Goal: Task Accomplishment & Management: Complete application form

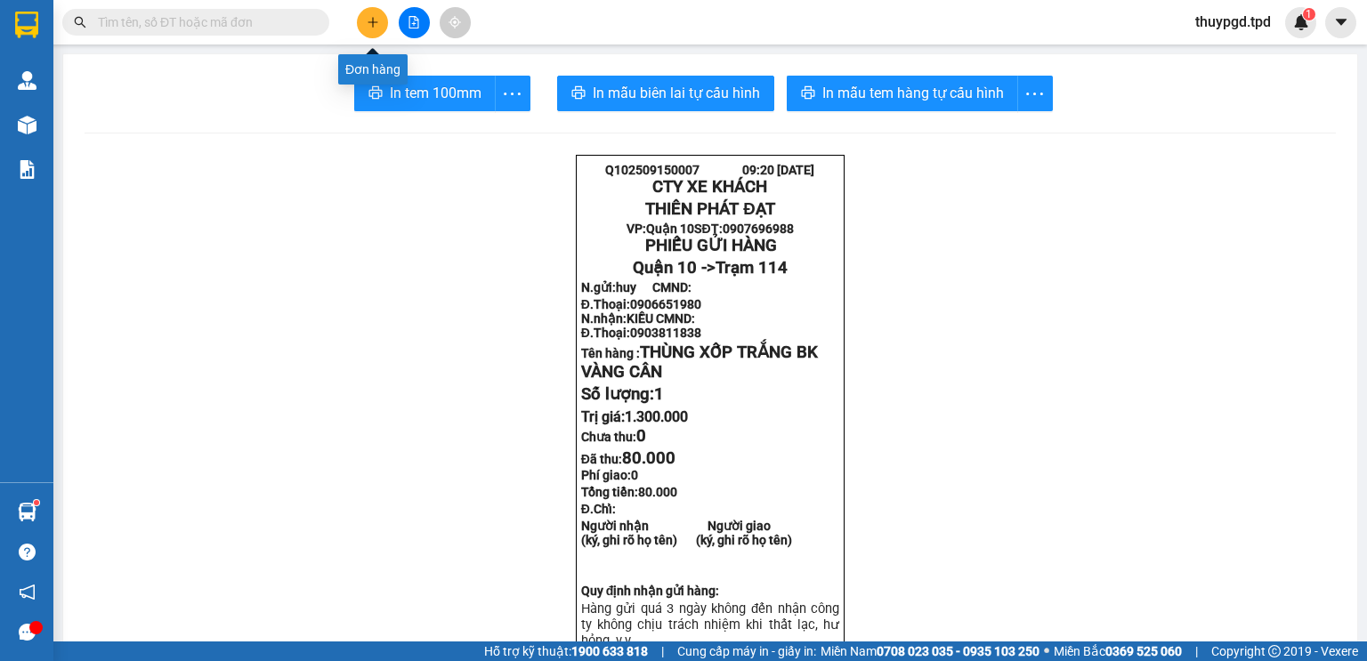
click at [371, 16] on icon "plus" at bounding box center [373, 22] width 12 height 12
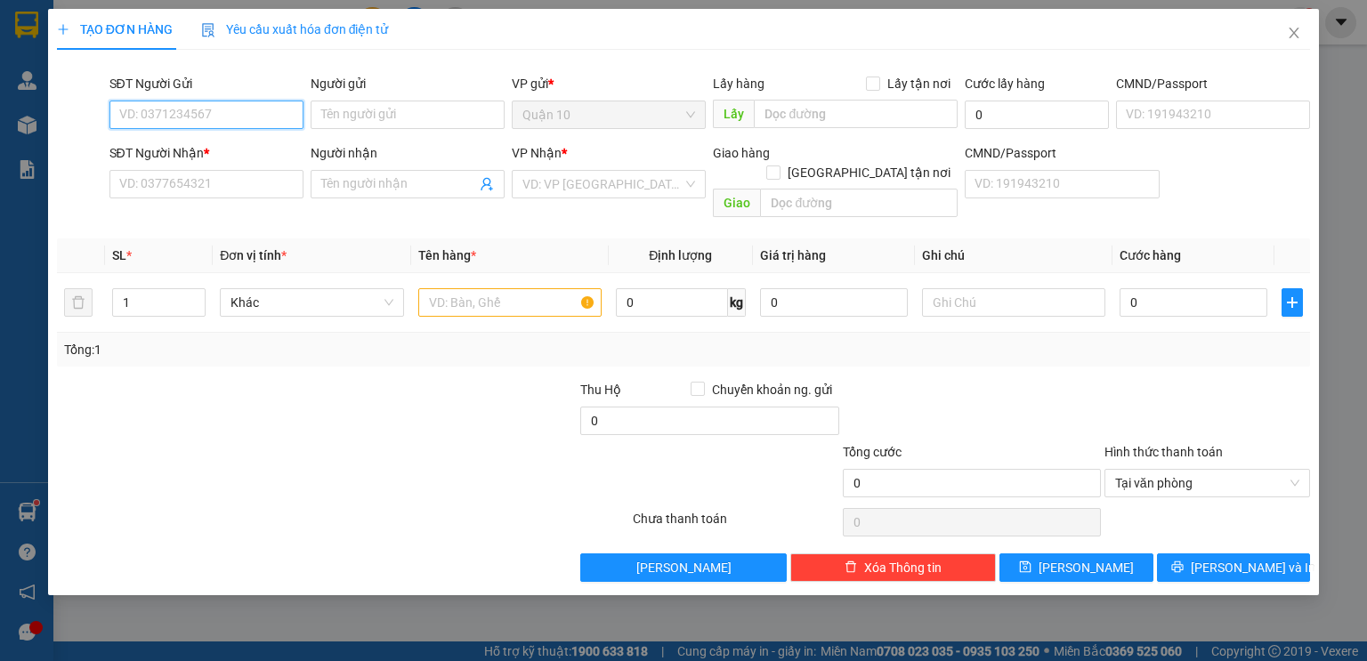
click at [210, 115] on input "SĐT Người Gửi" at bounding box center [206, 115] width 194 height 28
type input "0903944442"
click at [213, 146] on div "0903944442 - bảo" at bounding box center [206, 151] width 173 height 20
type input "bảo"
type input "0973466201"
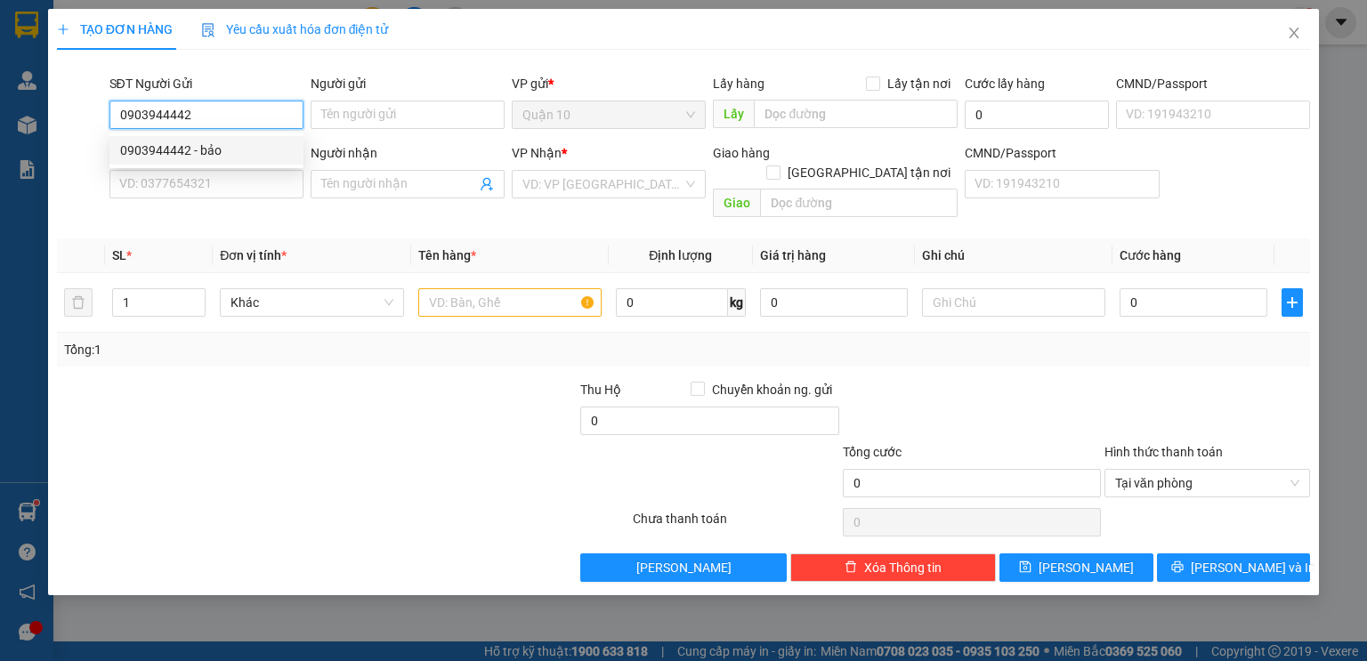
type input "cô hường"
type input "đối diện thuyền viện trúc lâm vô 100m"
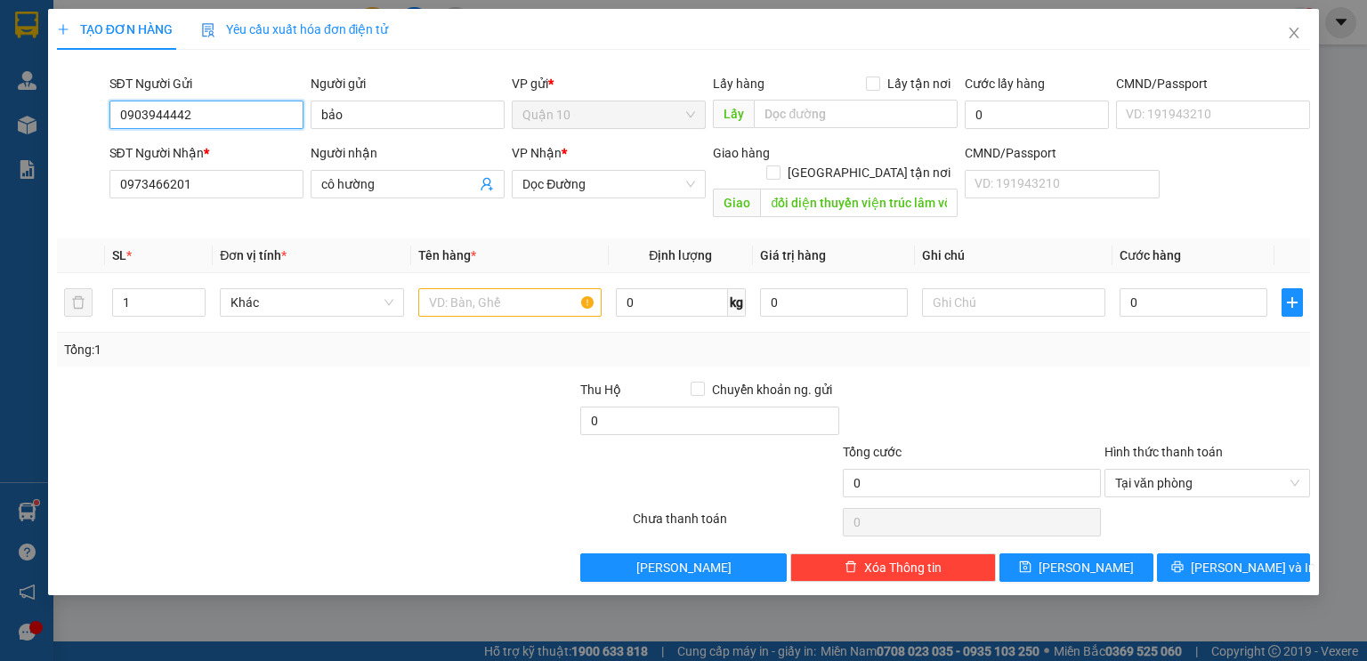
type input "0903944442"
click at [371, 380] on div at bounding box center [448, 411] width 262 height 62
click at [200, 293] on span "up" at bounding box center [195, 298] width 11 height 11
type input "3"
click at [200, 293] on span "up" at bounding box center [195, 298] width 11 height 11
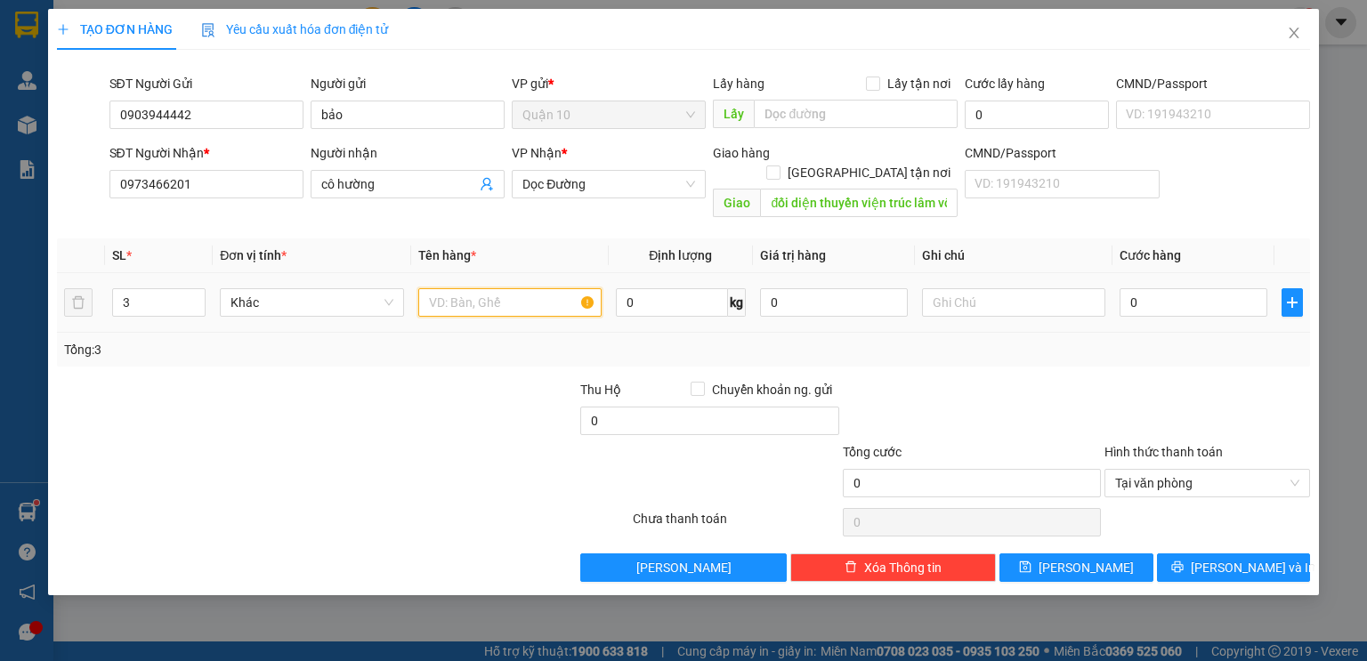
click at [521, 290] on input "text" at bounding box center [509, 302] width 183 height 28
type input "THÙNG( SÁCH)"
type input "200.000"
click at [1175, 285] on div "0" at bounding box center [1193, 303] width 148 height 36
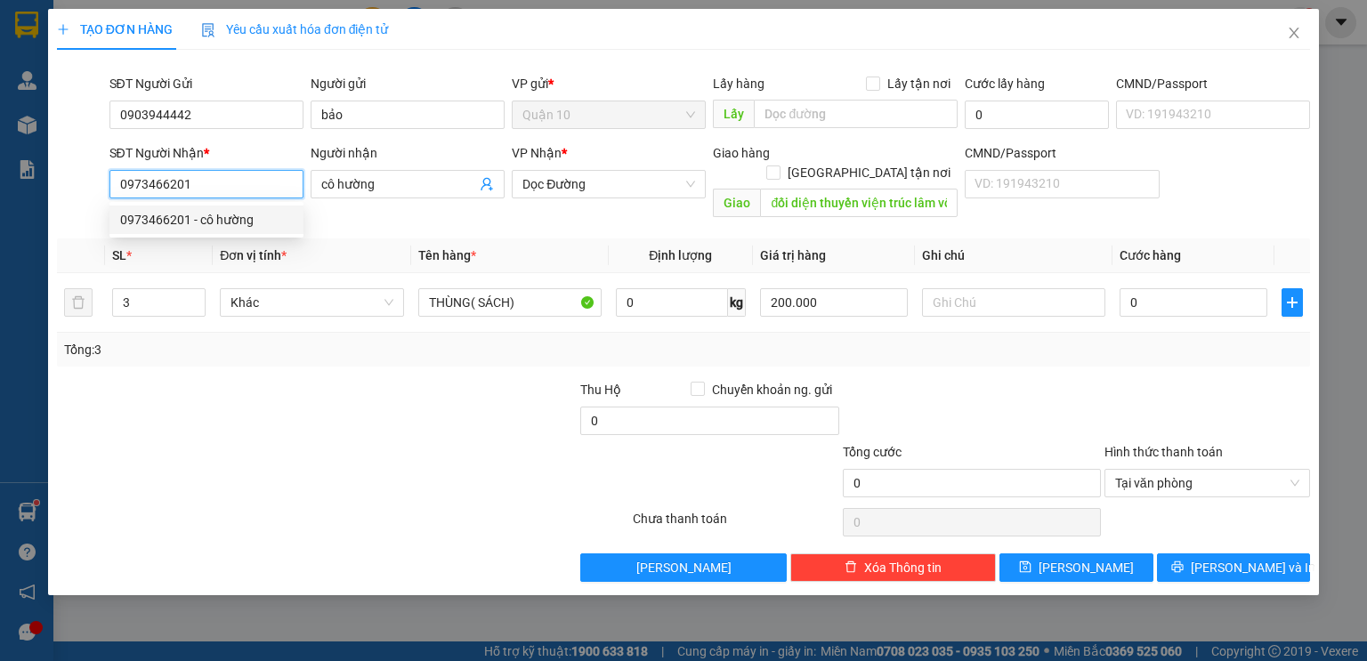
drag, startPoint x: 206, startPoint y: 184, endPoint x: 110, endPoint y: 182, distance: 96.1
click at [110, 182] on input "0973466201" at bounding box center [206, 184] width 194 height 28
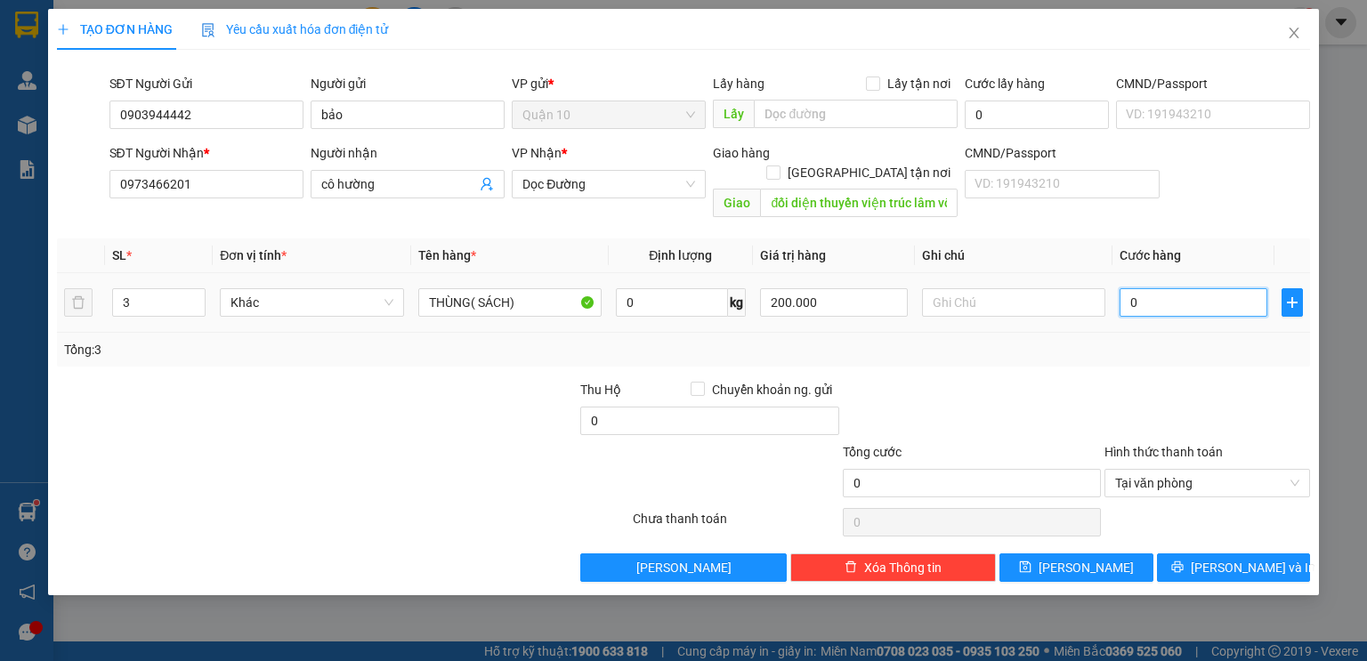
click at [1161, 288] on input "0" at bounding box center [1193, 302] width 148 height 28
type input "1"
type input "15"
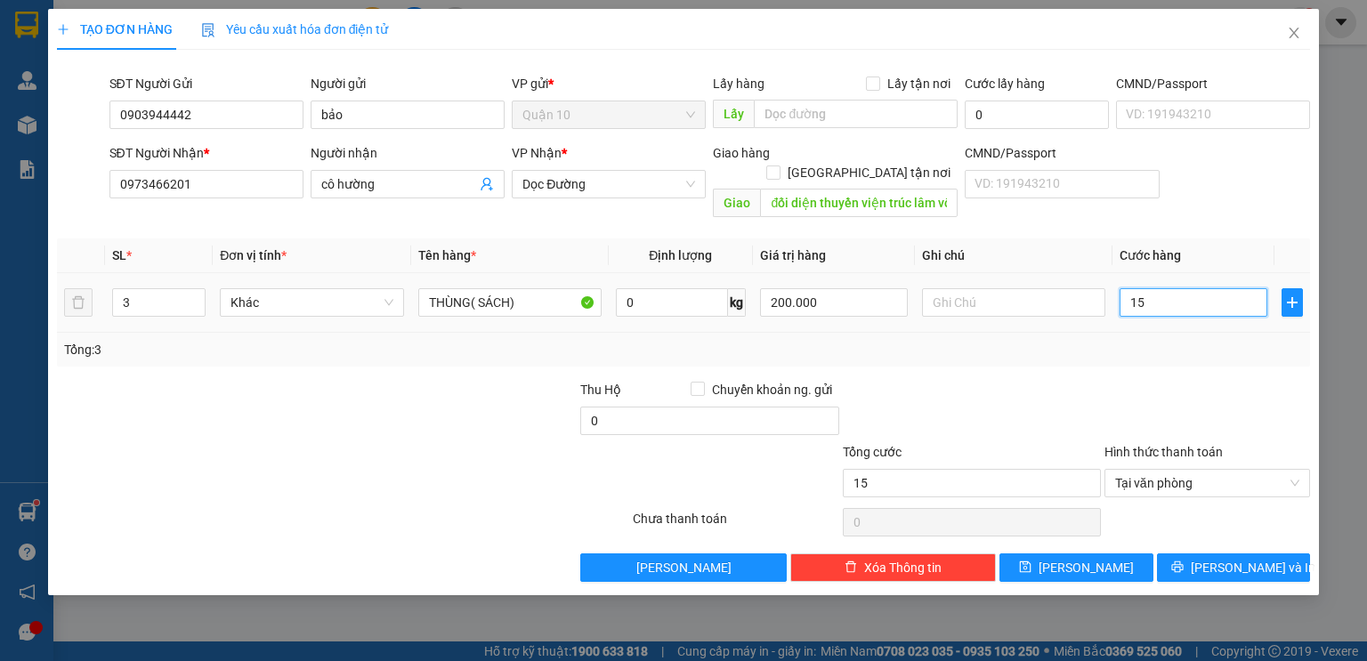
type input "150"
click at [648, 174] on span "Dọc Đường" at bounding box center [608, 184] width 173 height 27
type input "150.000"
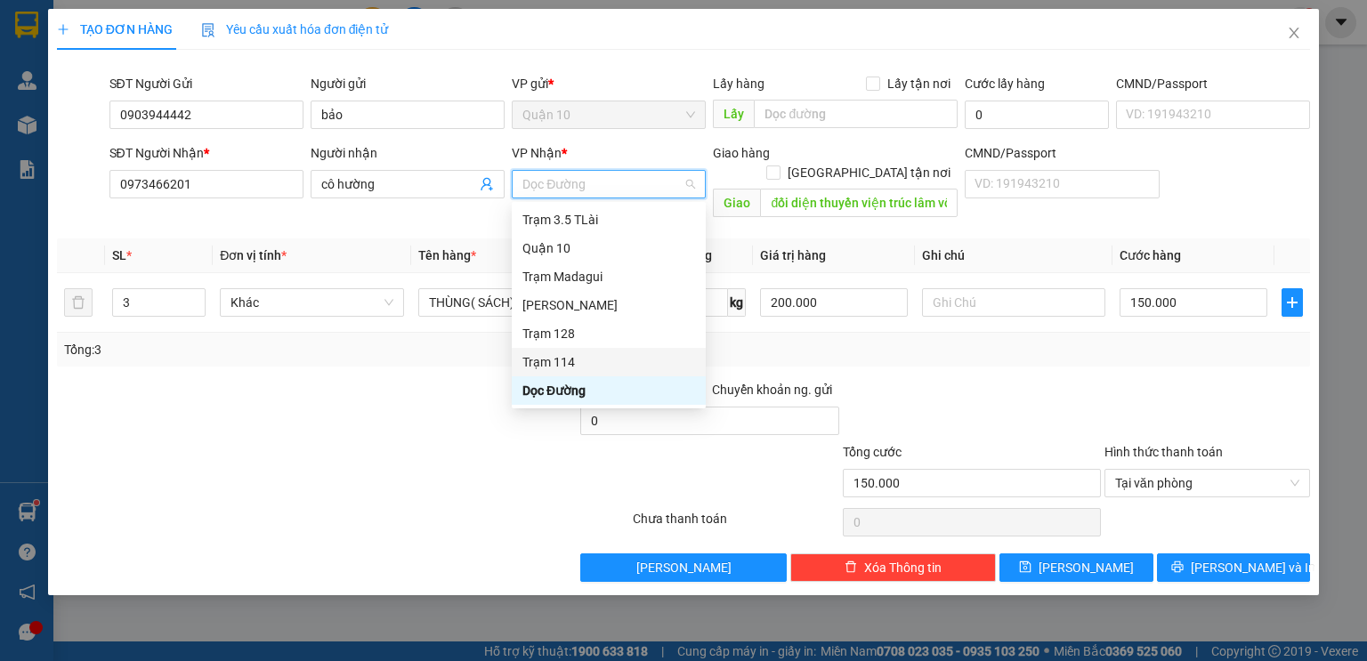
click at [552, 361] on div "Trạm 114" at bounding box center [608, 362] width 173 height 20
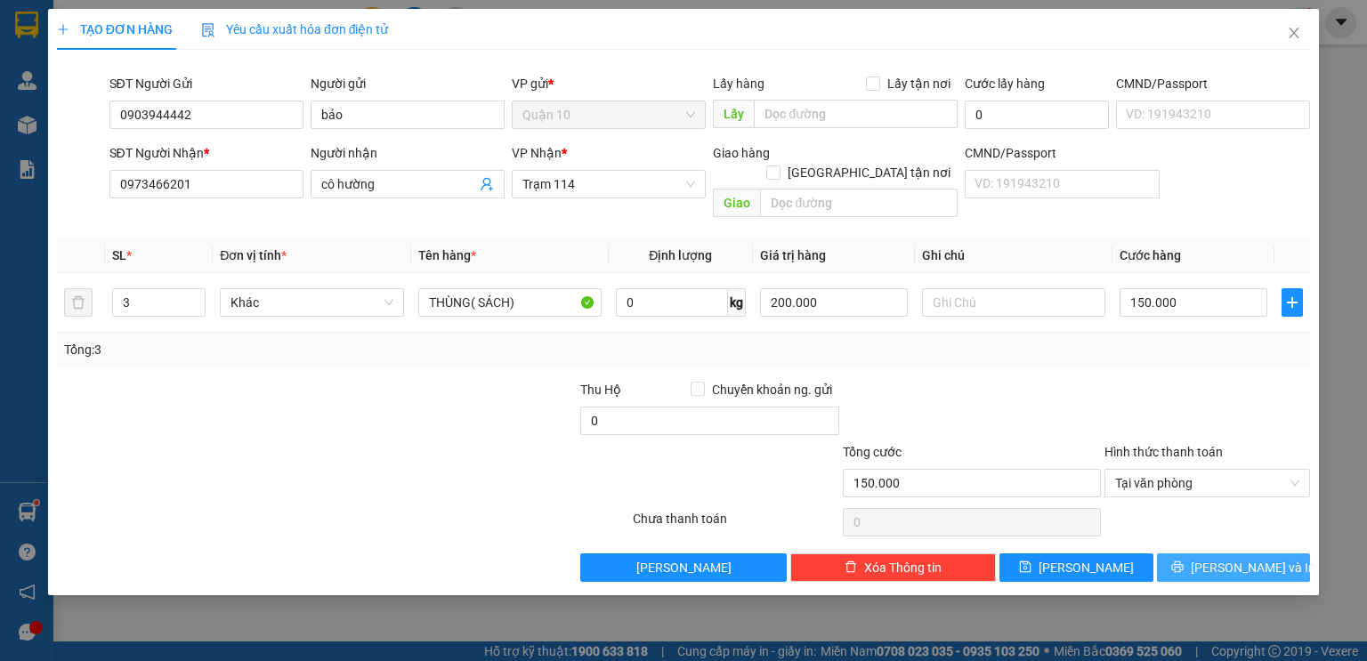
click at [1254, 558] on span "[PERSON_NAME] và In" at bounding box center [1253, 568] width 125 height 20
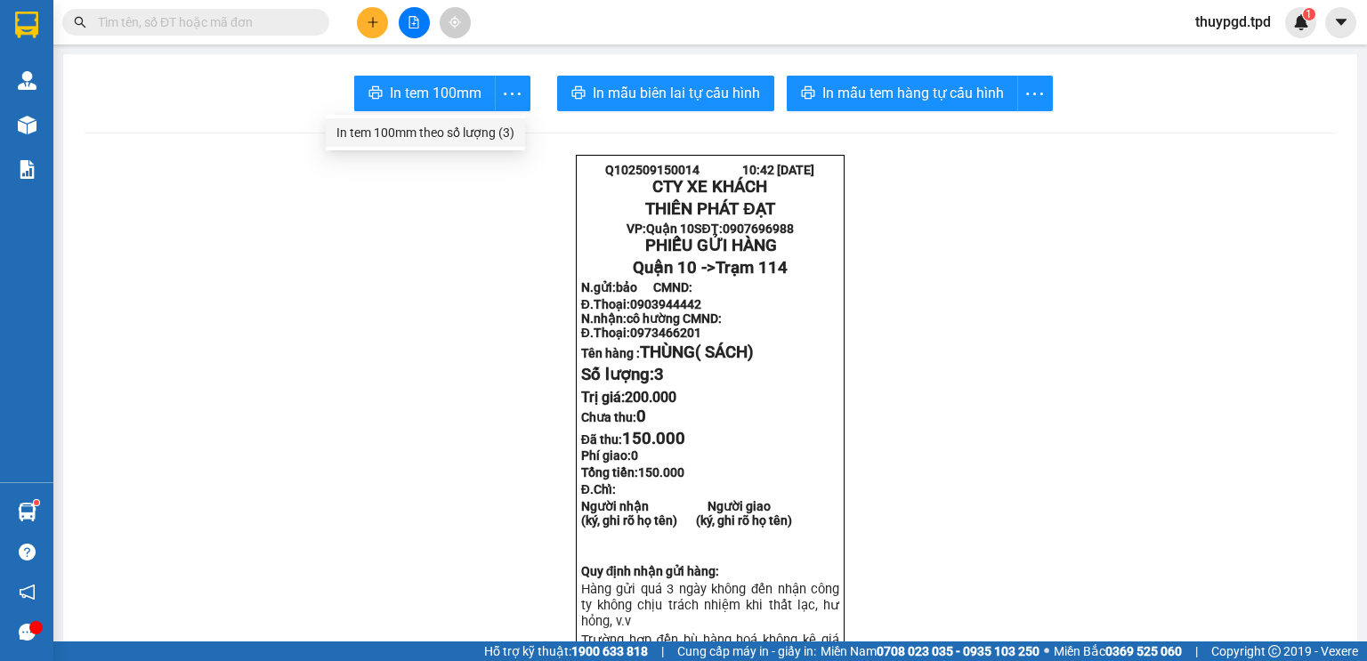
click at [489, 128] on div "In tem 100mm theo số lượng (3)" at bounding box center [425, 133] width 178 height 20
click at [253, 27] on input "text" at bounding box center [203, 22] width 210 height 20
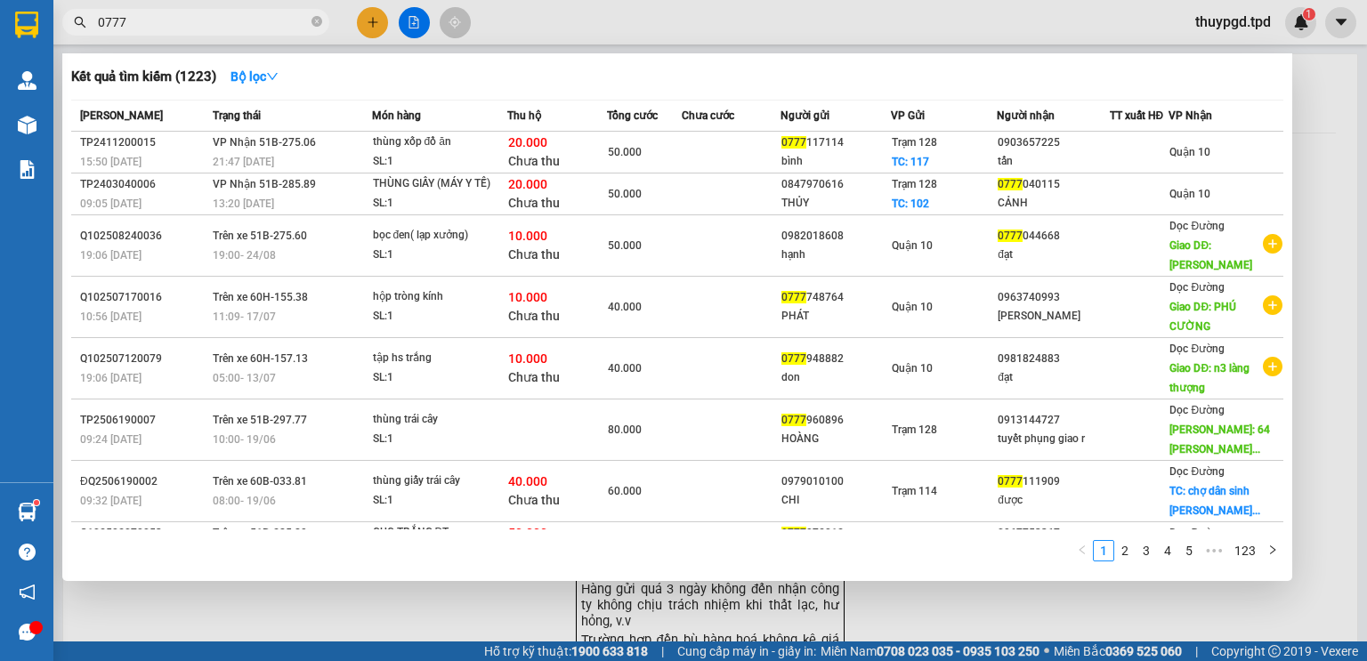
type input "0777"
click at [249, 595] on div at bounding box center [683, 330] width 1367 height 661
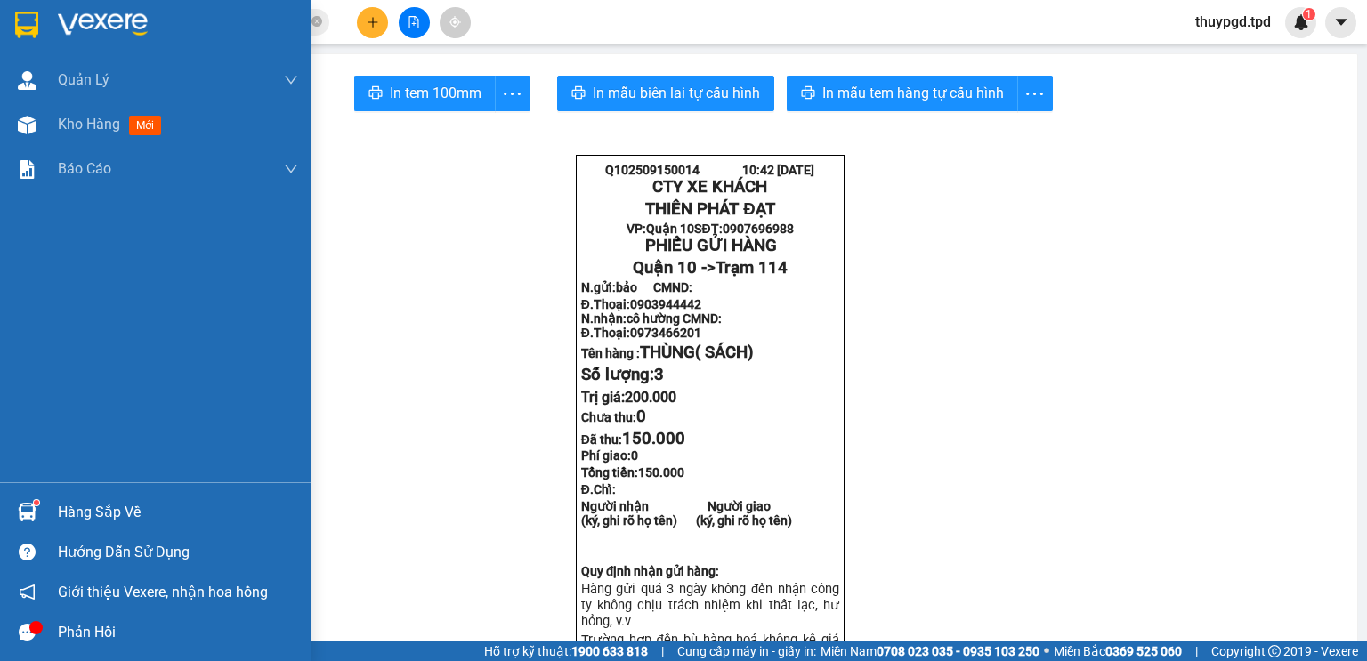
click at [33, 513] on img at bounding box center [27, 512] width 19 height 19
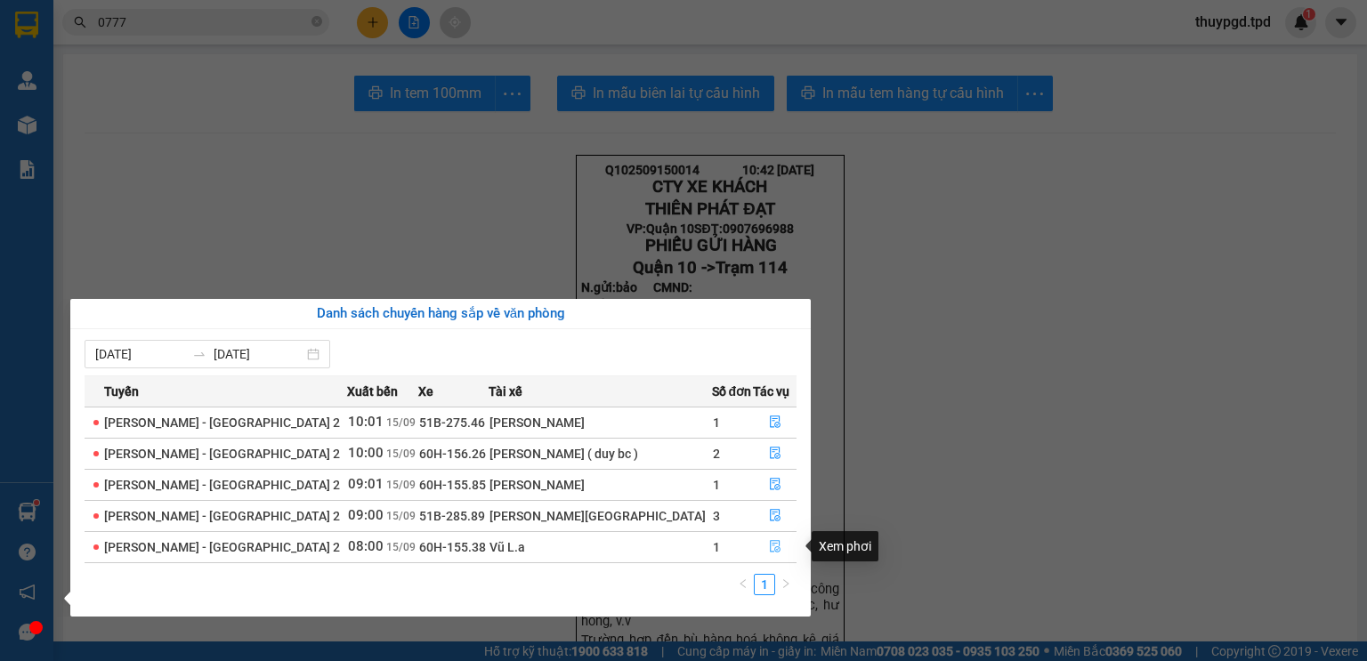
click at [769, 545] on icon "file-done" at bounding box center [775, 546] width 12 height 12
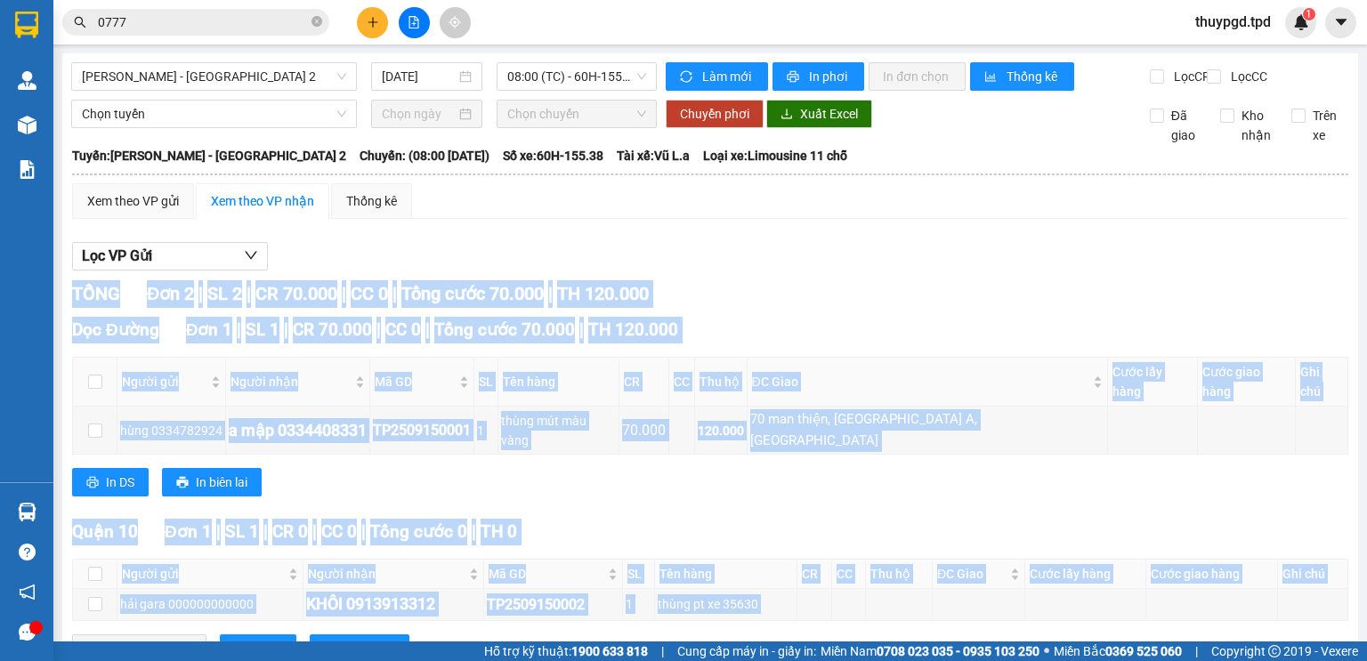
click at [717, 295] on div "TỔNG Đơn 2 | SL 2 | CR 70.000 | CC 0 | Tổng cước 70.000 | TH 120.000" at bounding box center [710, 294] width 1276 height 28
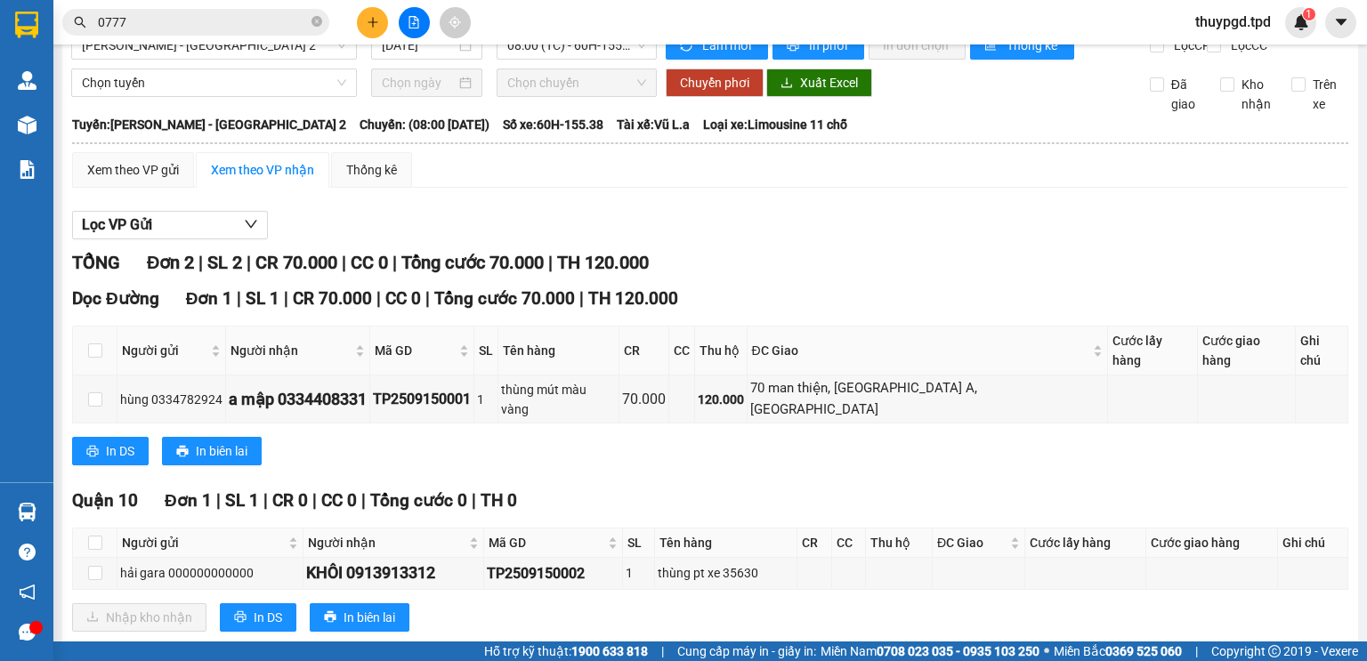
scroll to position [46, 0]
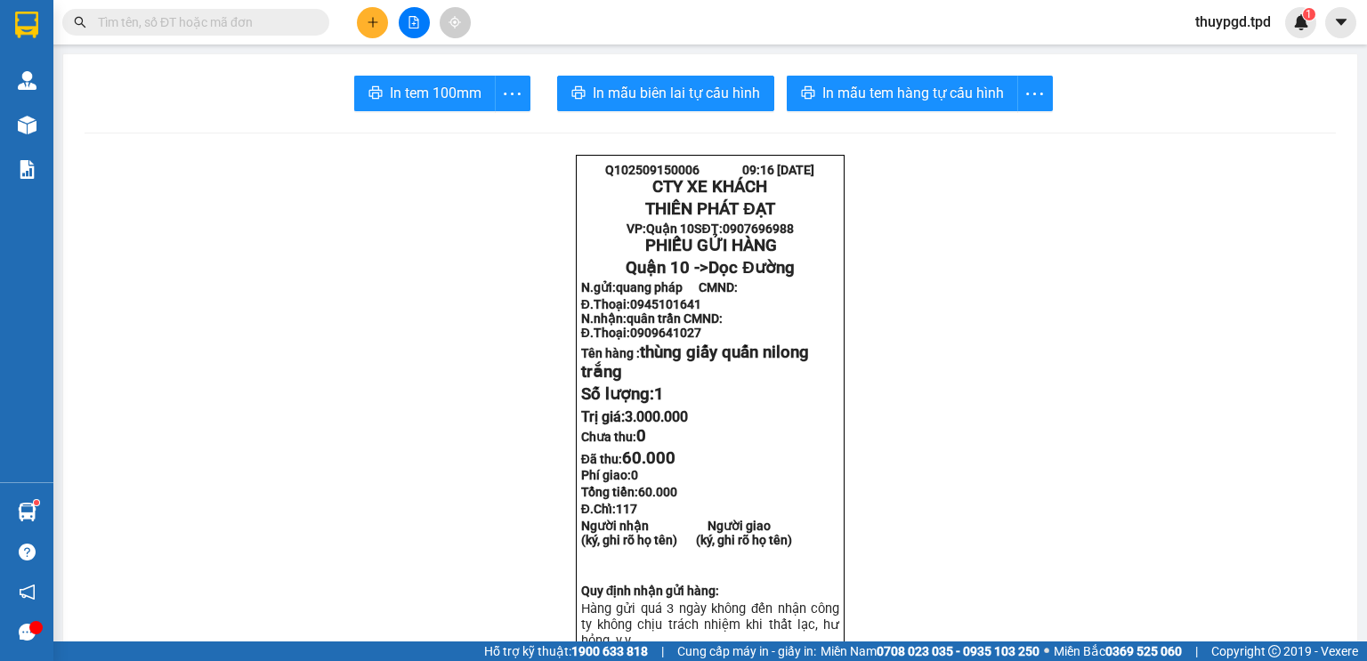
click at [183, 14] on input "text" at bounding box center [203, 22] width 210 height 20
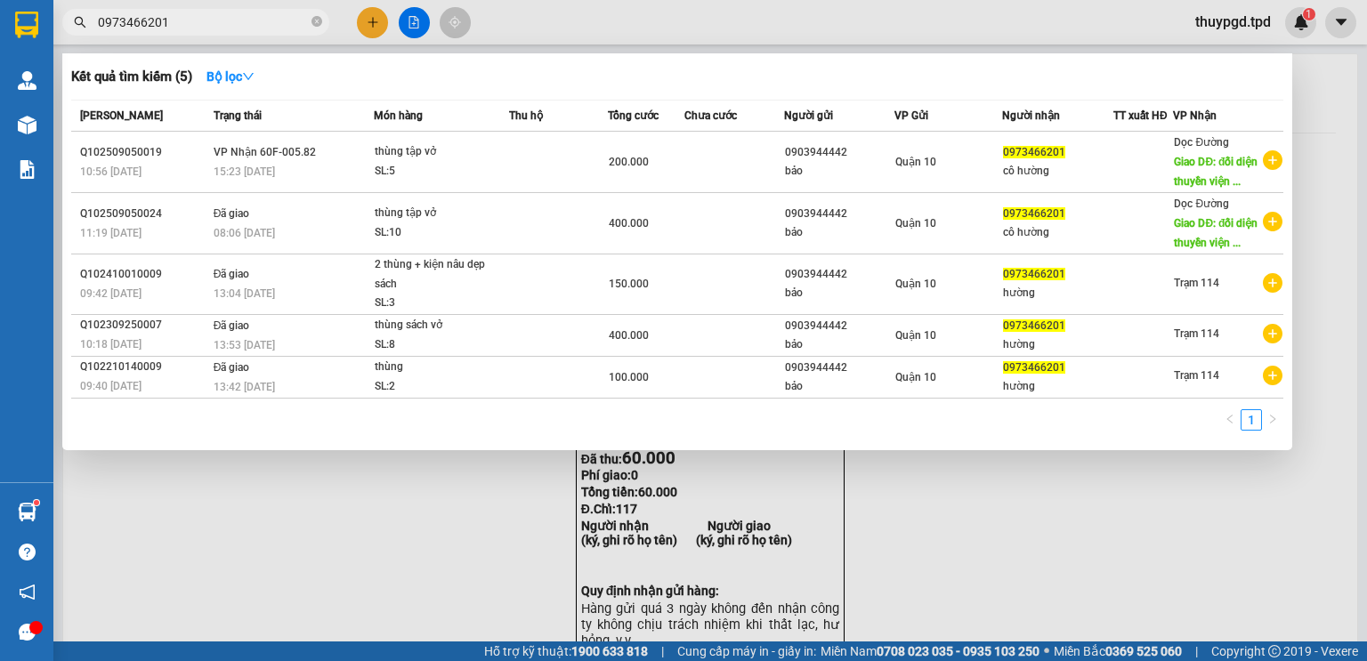
type input "0973466201"
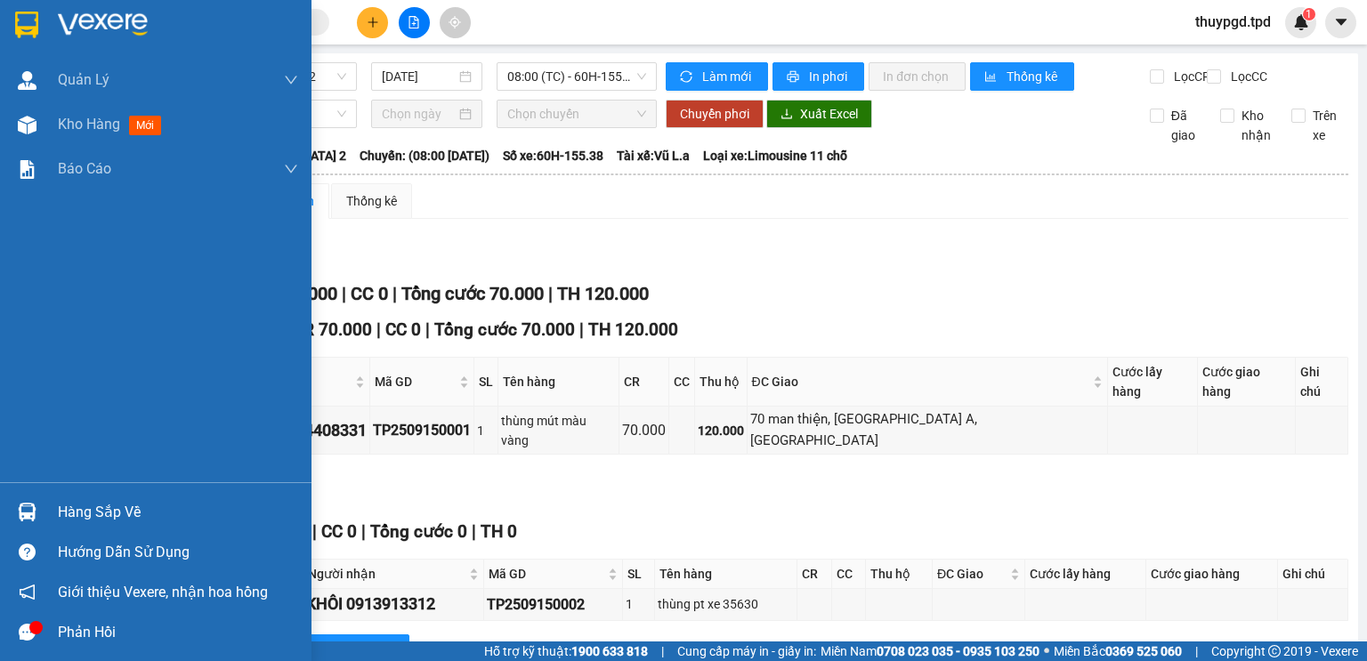
click at [18, 507] on img at bounding box center [27, 512] width 19 height 19
click at [17, 507] on div "Quản Lý Quản lý khách hàng Quản lý khách hàng mới Quản lý giao nhận mới Kho hàn…" at bounding box center [155, 330] width 311 height 661
click at [34, 513] on img at bounding box center [27, 512] width 19 height 19
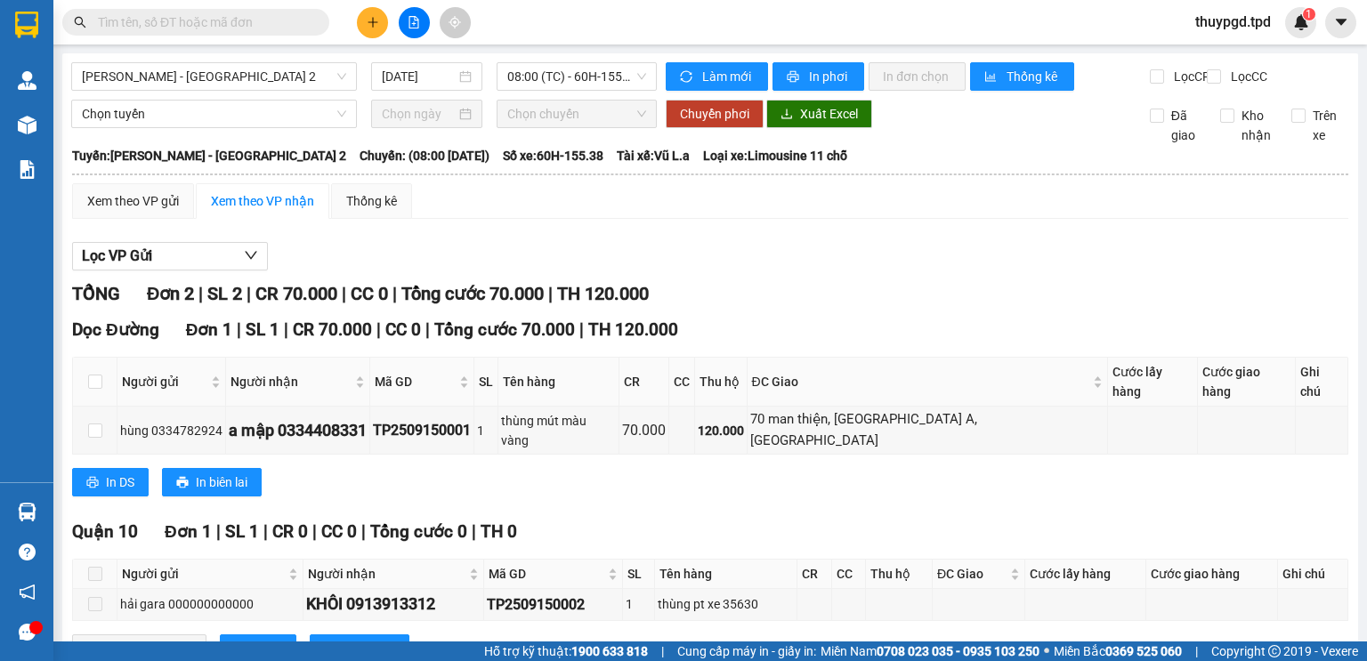
click at [936, 500] on section "Kết quả tìm kiếm ( 0 ) Bộ lọc No Data thuypgd.tpd 1 Quản Lý Quản lý khách hàng …" at bounding box center [683, 330] width 1367 height 661
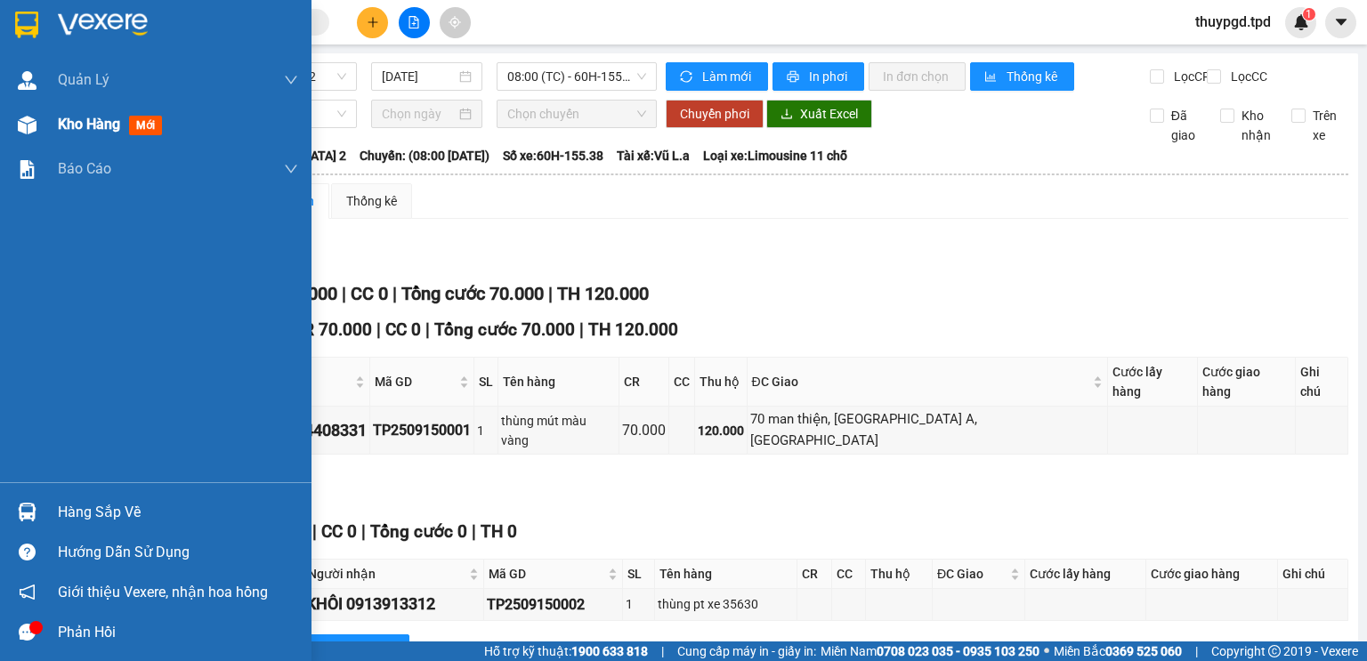
click at [28, 121] on img at bounding box center [27, 125] width 19 height 19
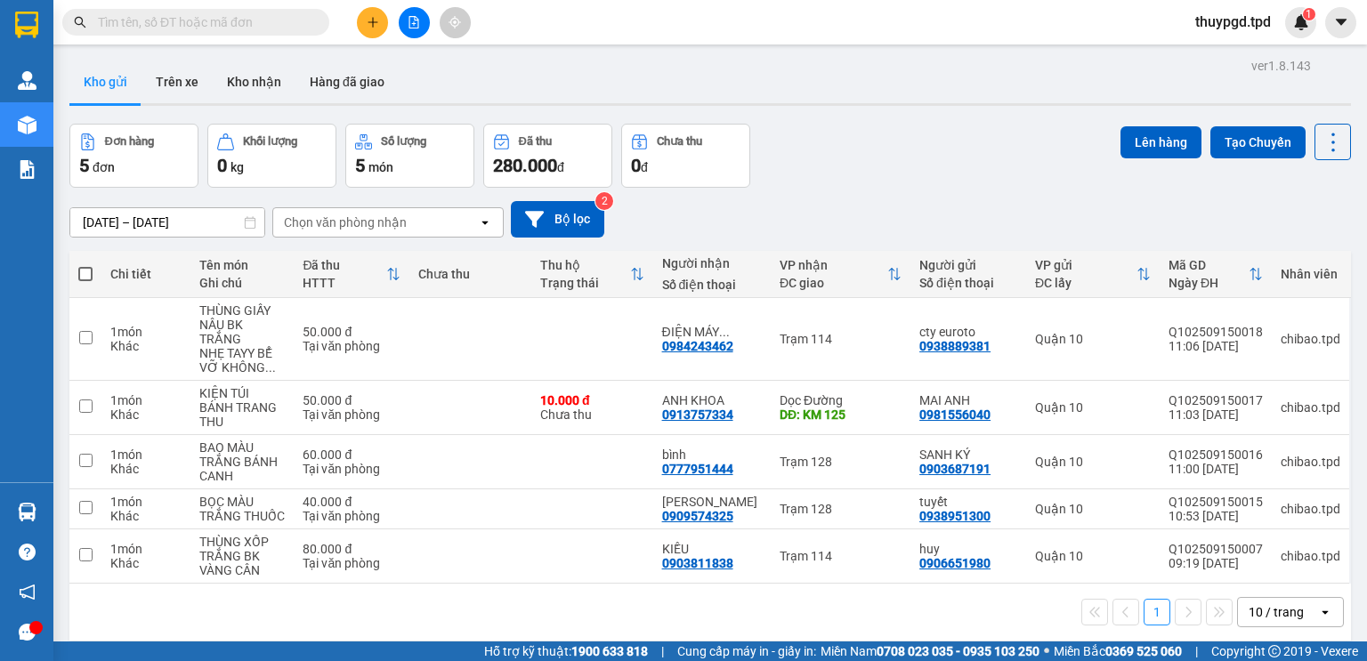
click at [363, 32] on button at bounding box center [372, 22] width 31 height 31
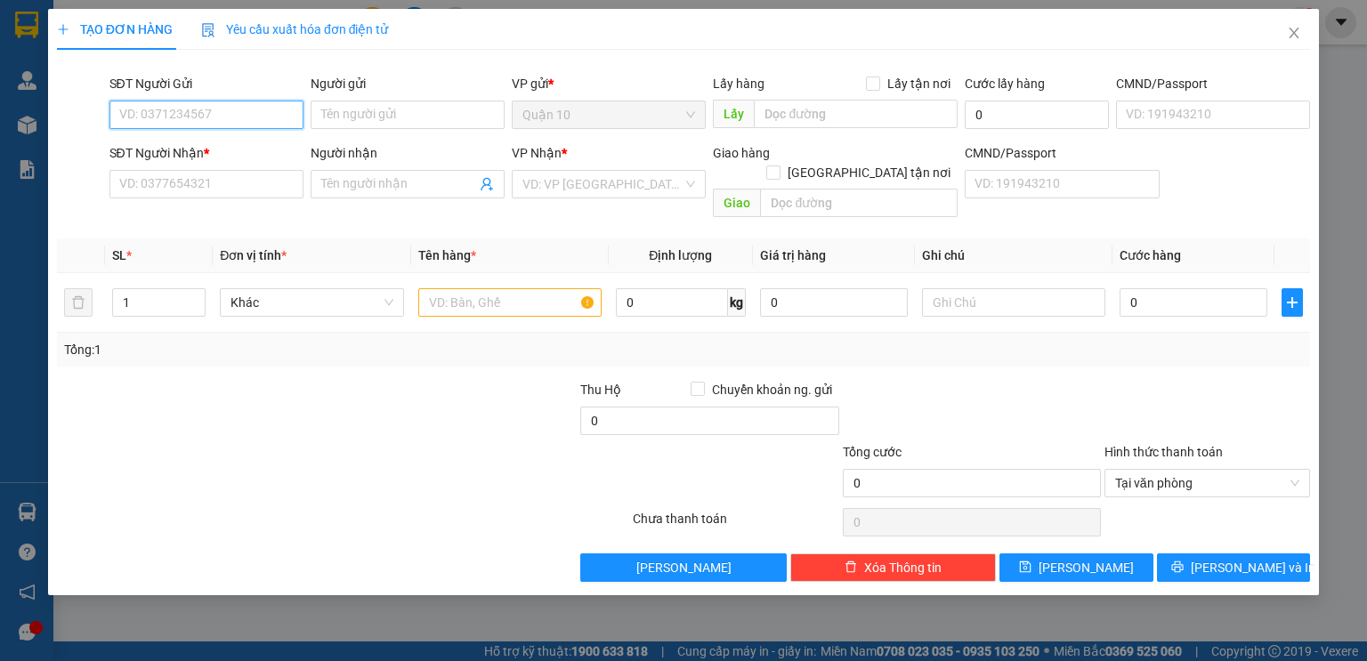
click at [221, 113] on input "SĐT Người Gửi" at bounding box center [206, 115] width 194 height 28
click at [238, 148] on div "02838517179 - cty thế giới siêu tóc" at bounding box center [216, 151] width 193 height 20
type input "02838517179"
type input "cty thế giới siêu tóc"
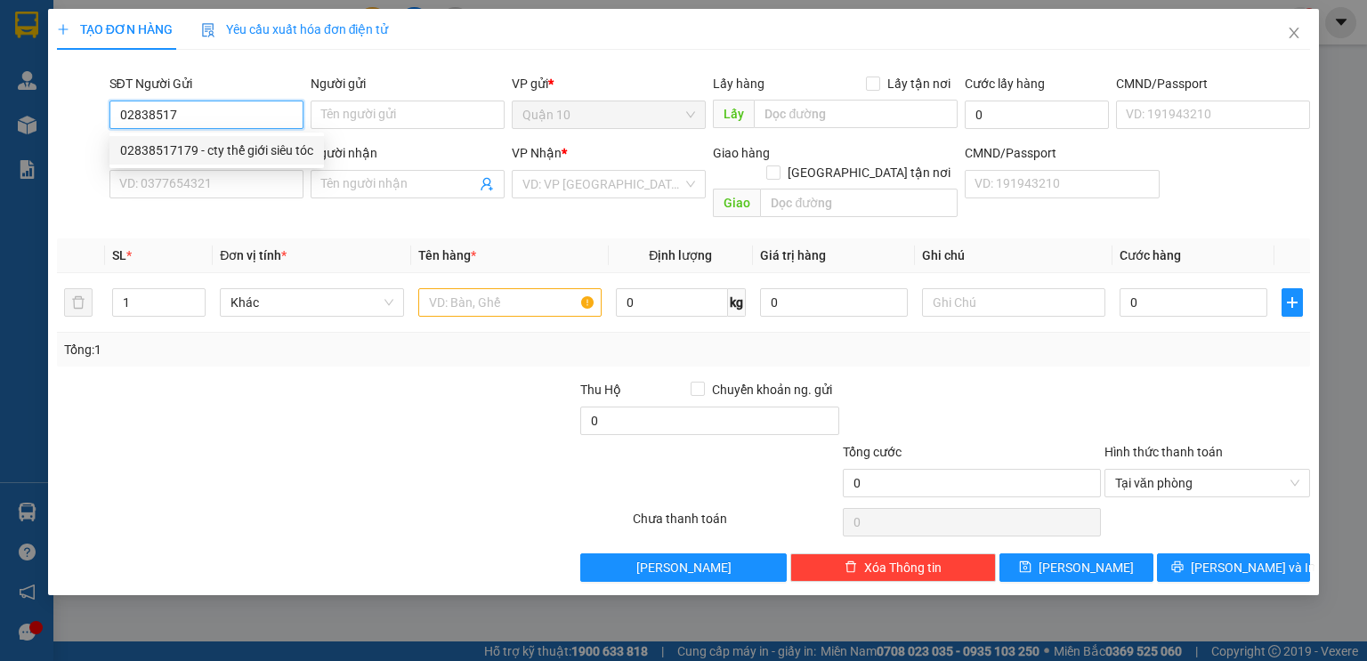
type input "066095007441"
type input "0973532235"
type input "chị thanh"
click at [238, 148] on div "02838517179 - cty thế giới siêu tóc" at bounding box center [216, 151] width 193 height 20
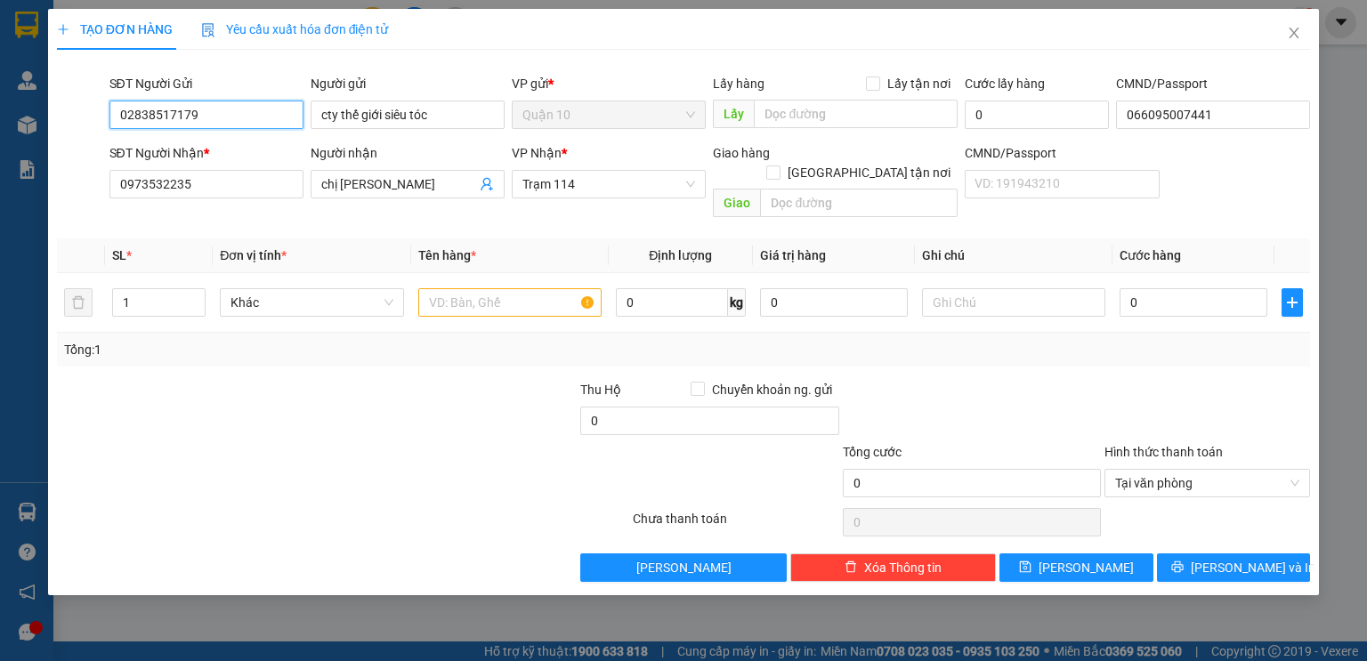
type input "02838517179"
click at [352, 393] on div at bounding box center [448, 411] width 262 height 62
click at [491, 180] on icon "user-add" at bounding box center [487, 184] width 14 height 14
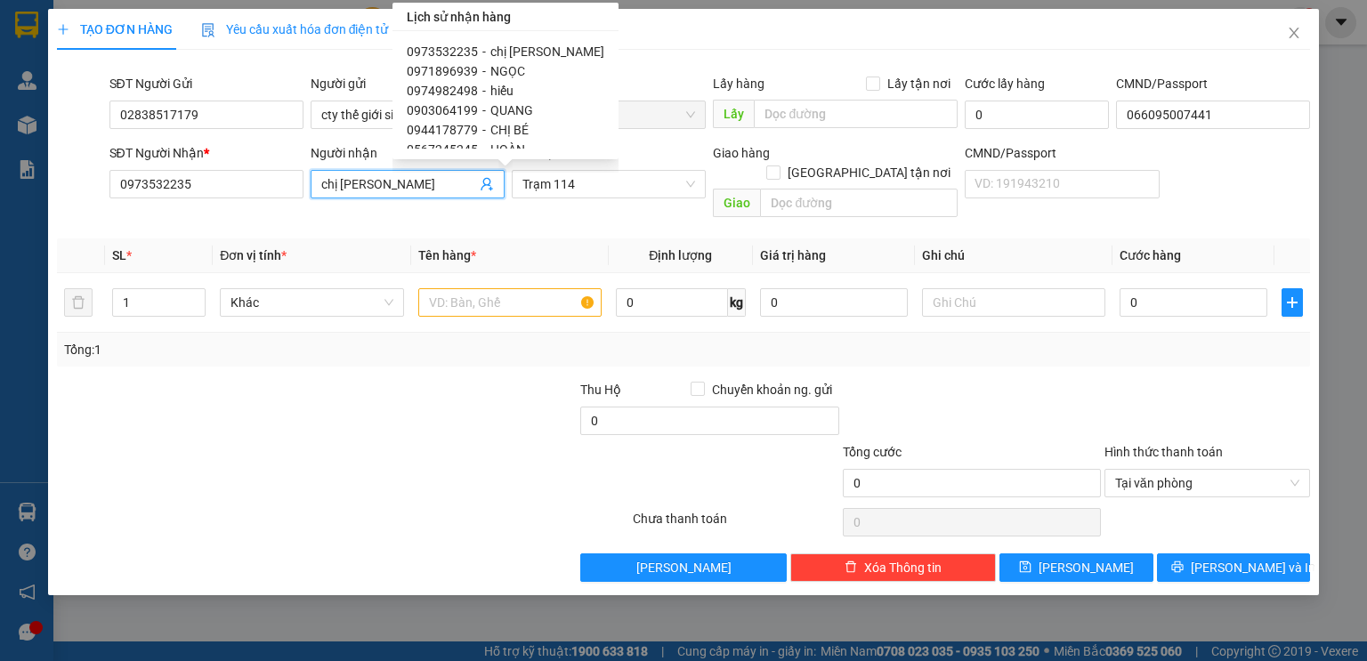
click at [498, 125] on span "CHỊ BÉ" at bounding box center [509, 130] width 38 height 14
click at [498, 125] on input "cty thế giới siêu tóc" at bounding box center [408, 115] width 194 height 28
type input "0944178779"
type input "CHỊ BÉ"
click at [498, 125] on input "cty thế giới siêu tóc" at bounding box center [408, 115] width 194 height 28
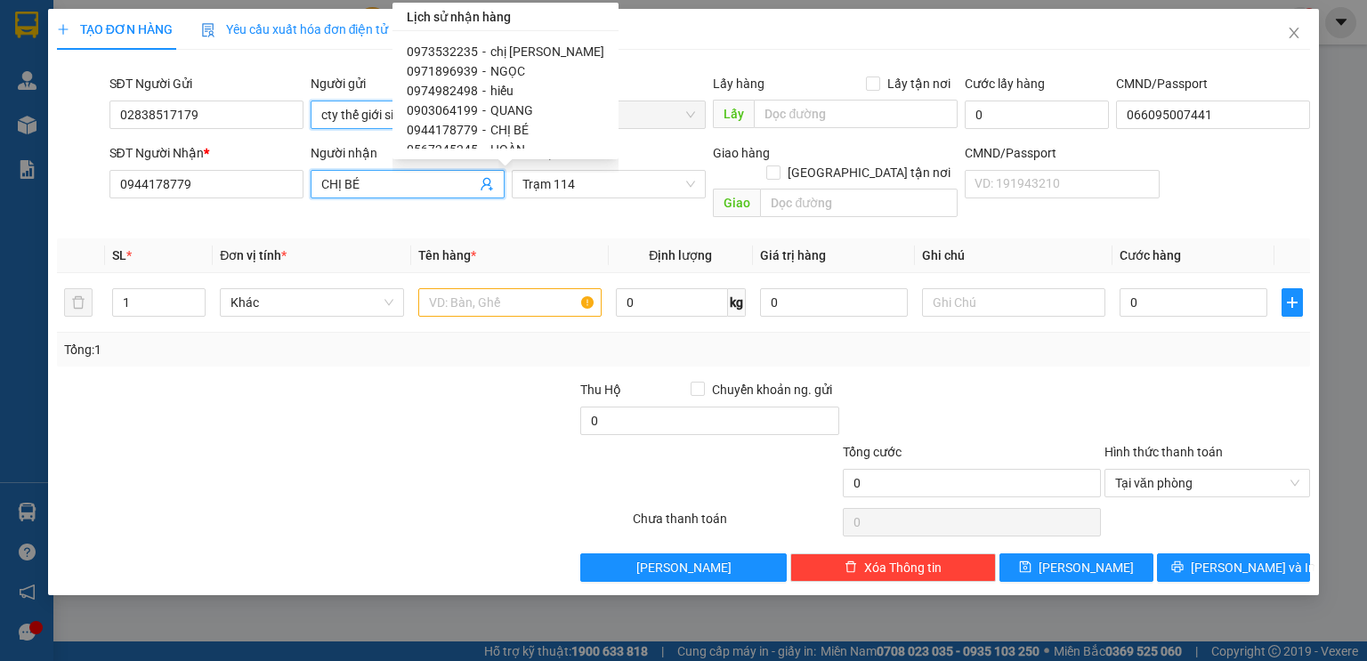
click at [498, 125] on input "cty thế giới siêu tóc" at bounding box center [408, 115] width 194 height 28
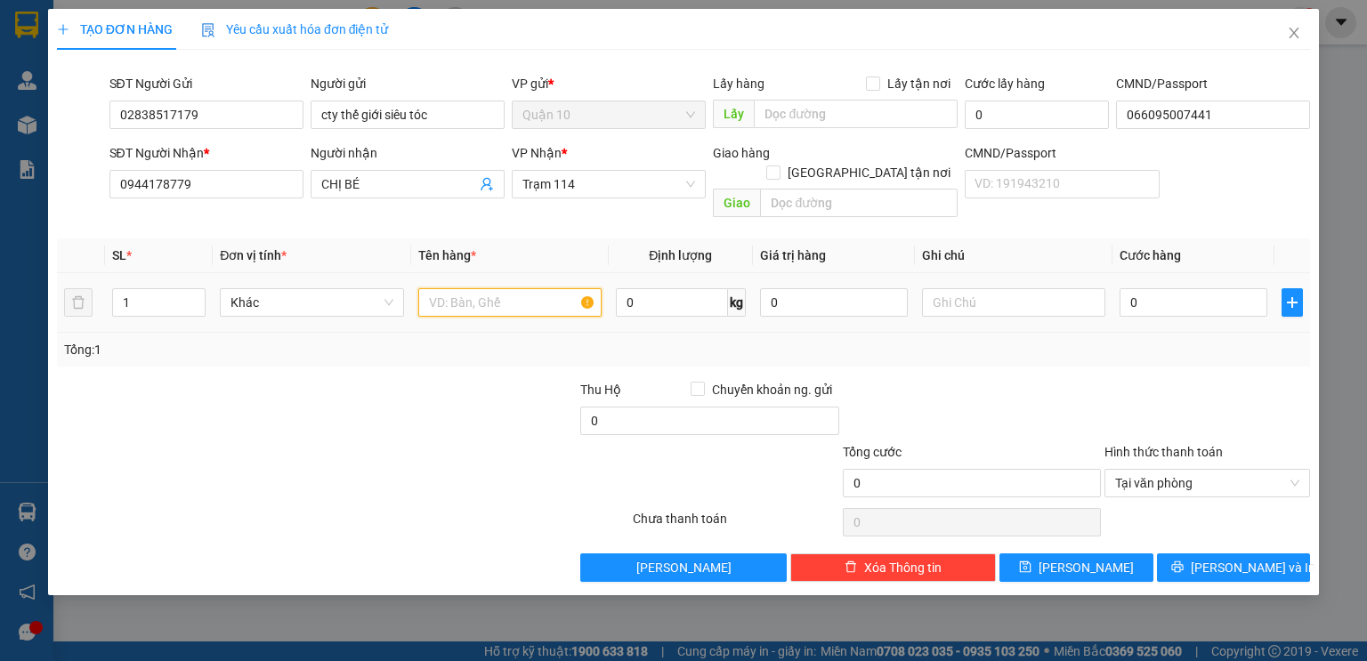
click at [494, 288] on input "text" at bounding box center [509, 302] width 183 height 28
type input "KIỆN Mù đen( mực)"
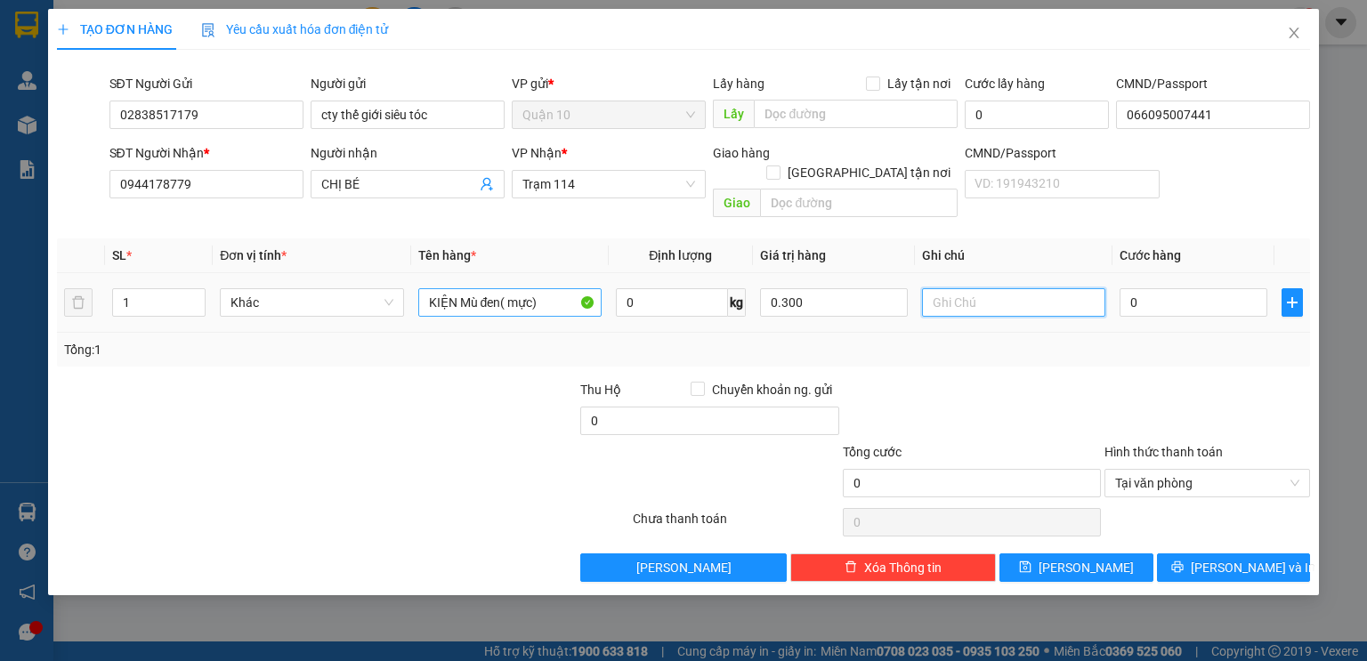
type input "300.000"
type input "5"
type input "50"
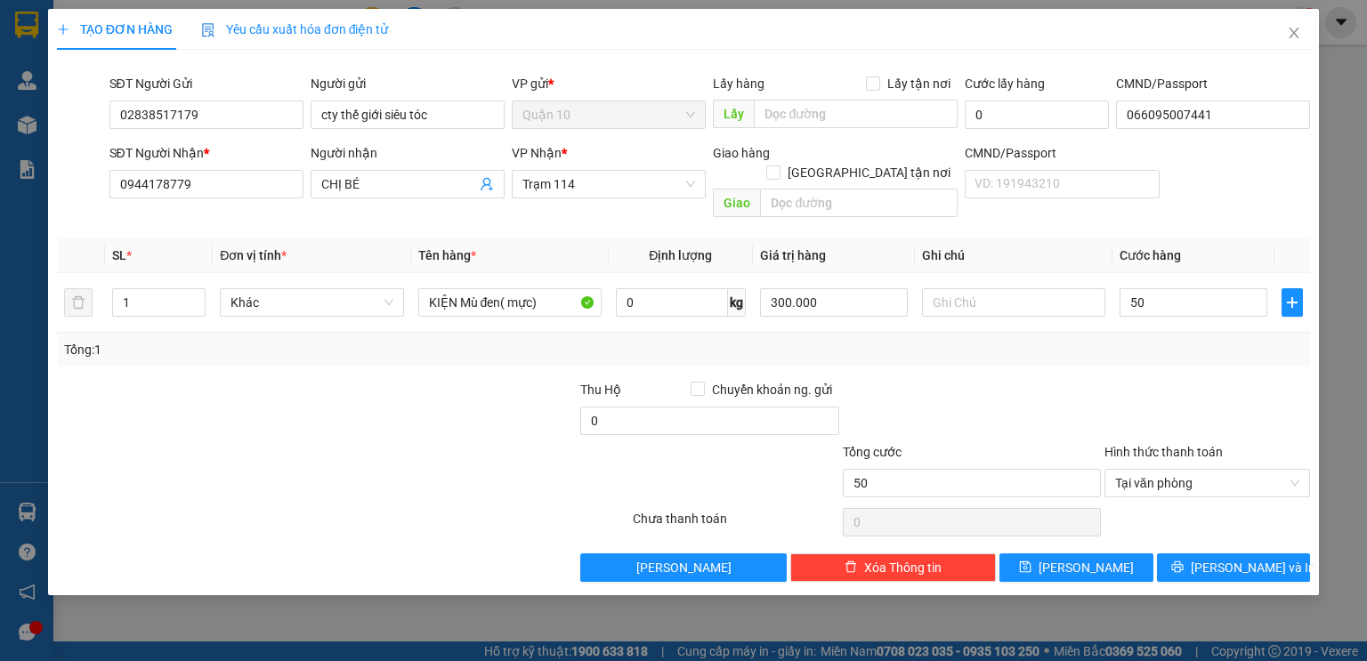
type input "50.000"
click at [1045, 348] on div "Transit Pickup Surcharge Ids Transit Deliver Surcharge Ids Transit Deliver Surc…" at bounding box center [683, 323] width 1253 height 518
click at [1244, 558] on span "[PERSON_NAME] và In" at bounding box center [1253, 568] width 125 height 20
drag, startPoint x: 1244, startPoint y: 546, endPoint x: 890, endPoint y: 295, distance: 434.5
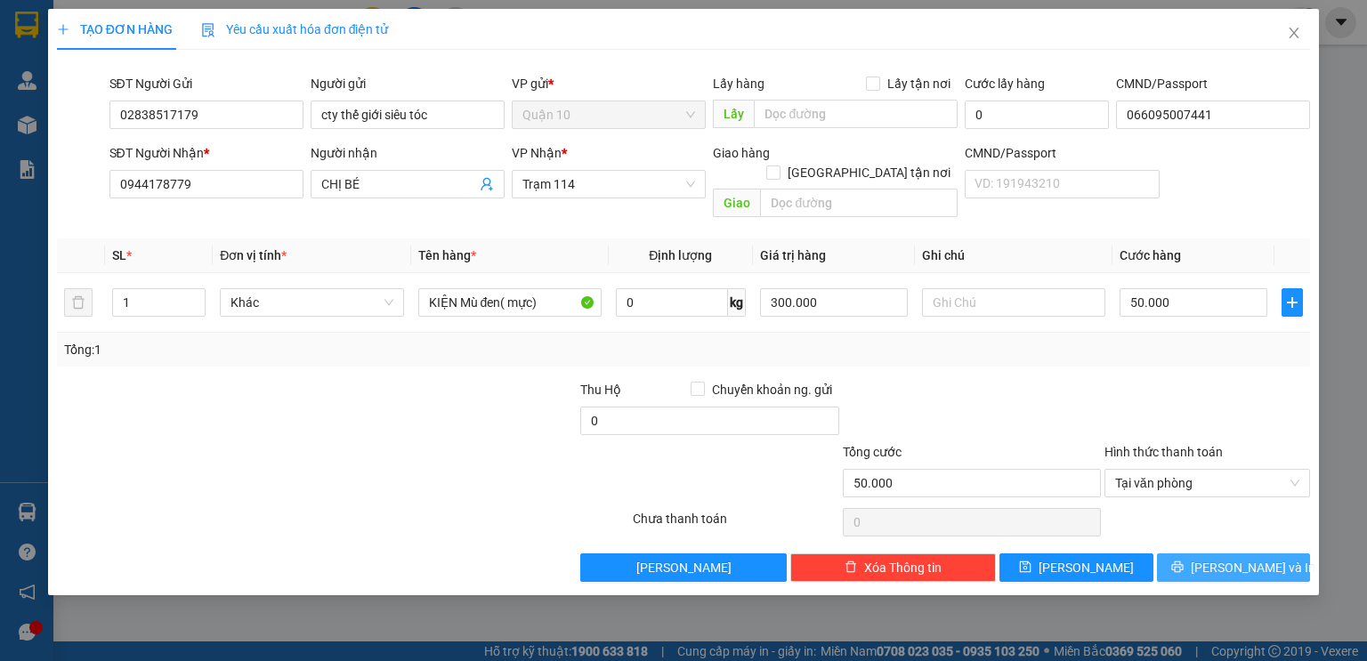
click at [1244, 558] on span "[PERSON_NAME] và In" at bounding box center [1253, 568] width 125 height 20
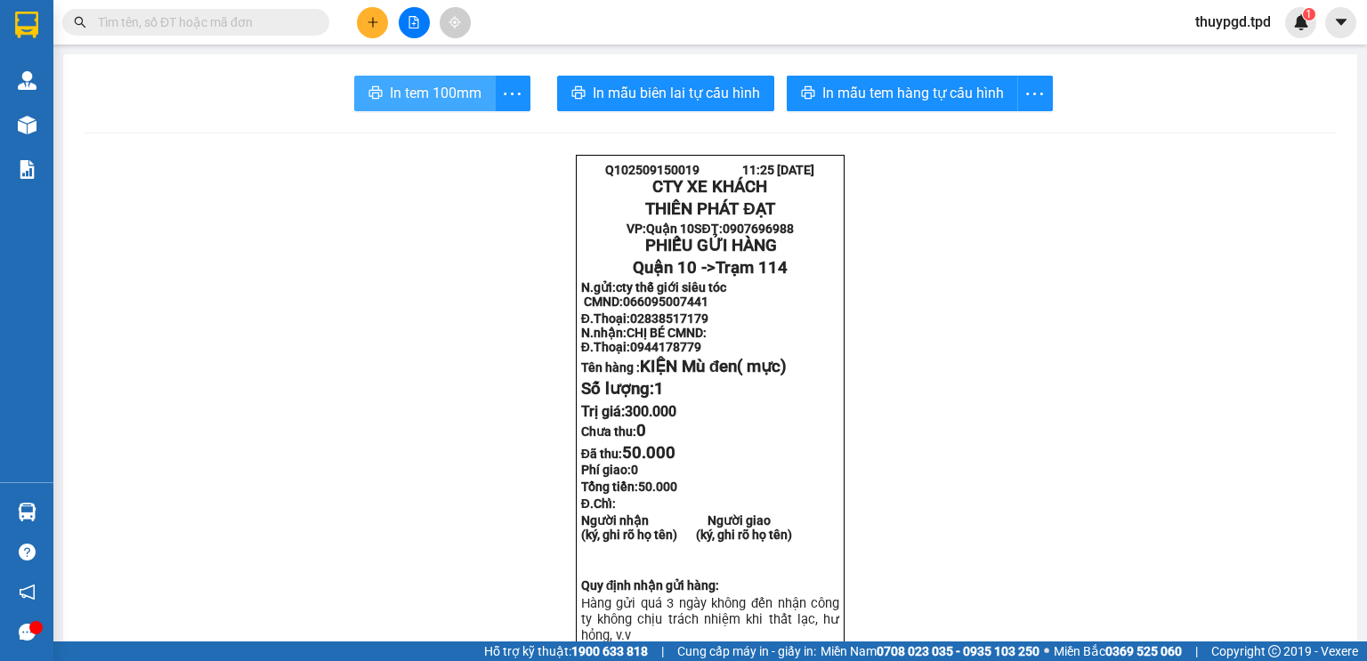
click at [473, 88] on span "In tem 100mm" at bounding box center [436, 93] width 92 height 22
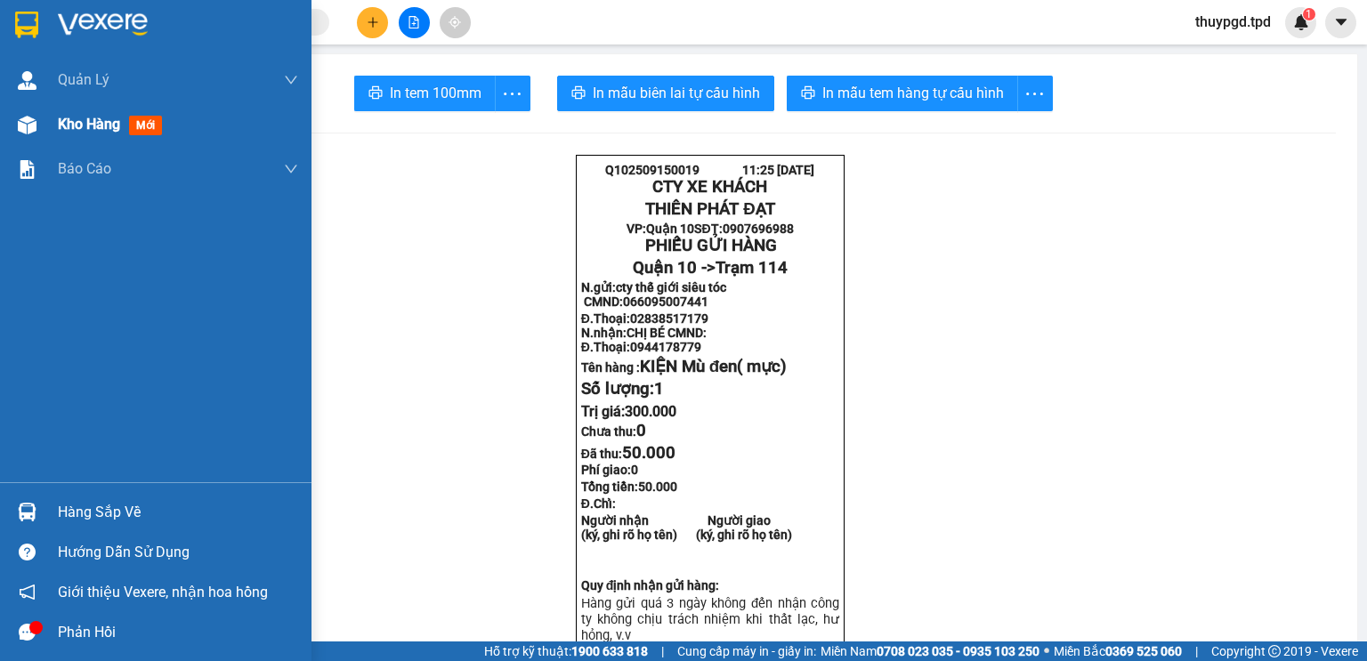
click at [29, 132] on img at bounding box center [27, 125] width 19 height 19
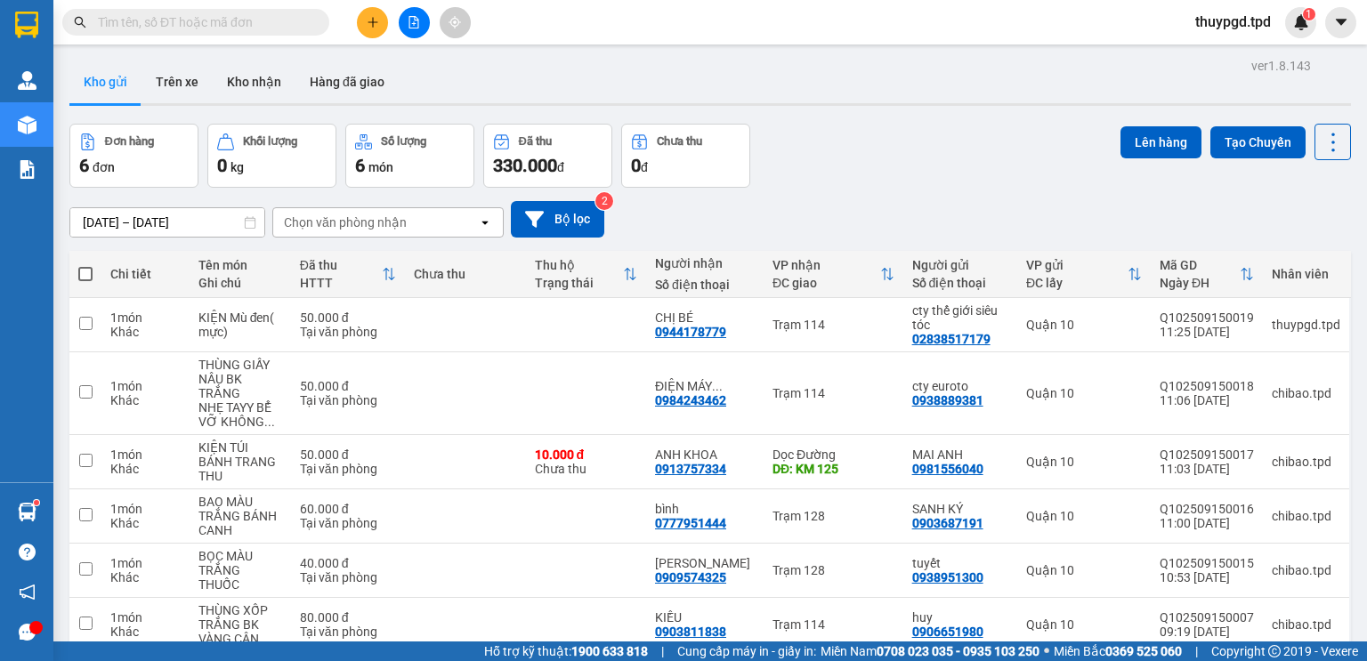
click at [146, 14] on input "text" at bounding box center [203, 22] width 210 height 20
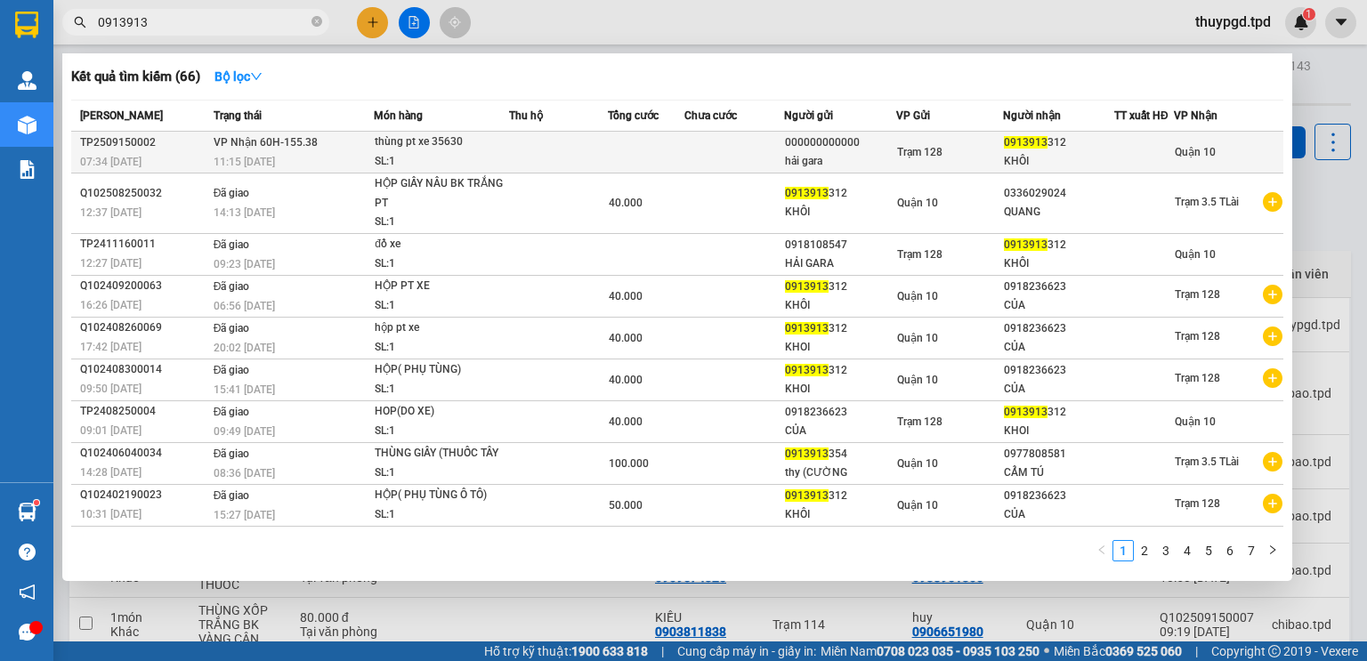
type input "0913913"
click at [338, 159] on div "11:15 - 15/09" at bounding box center [293, 162] width 159 height 20
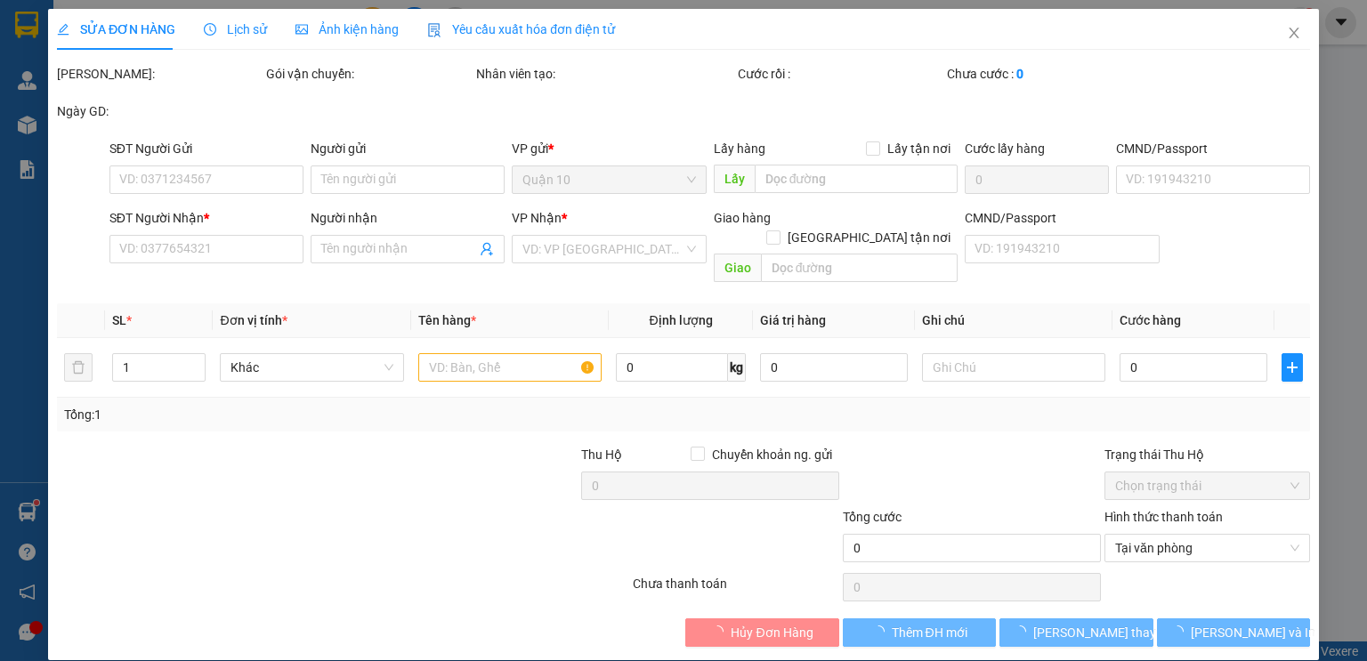
type input "000000000000"
type input "hải gara"
type input "0913913312"
type input "KHÔI"
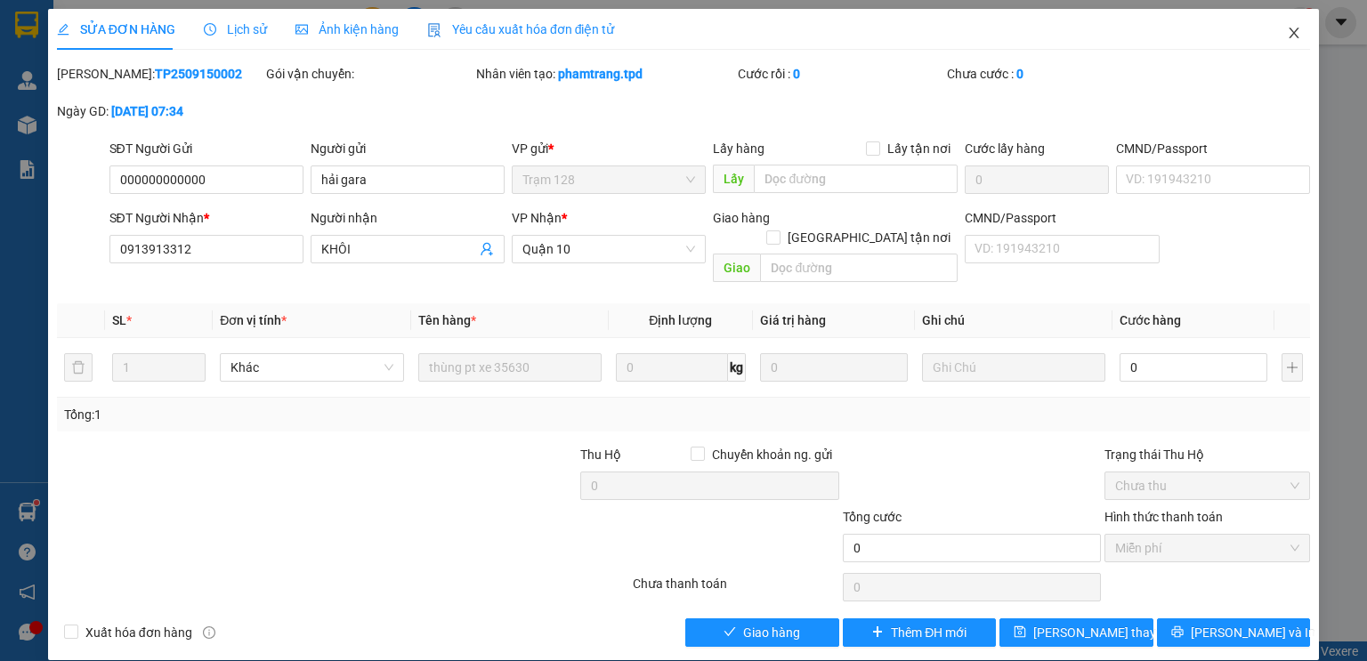
click at [1294, 30] on icon "close" at bounding box center [1294, 33] width 14 height 14
